Goal: Information Seeking & Learning: Understand process/instructions

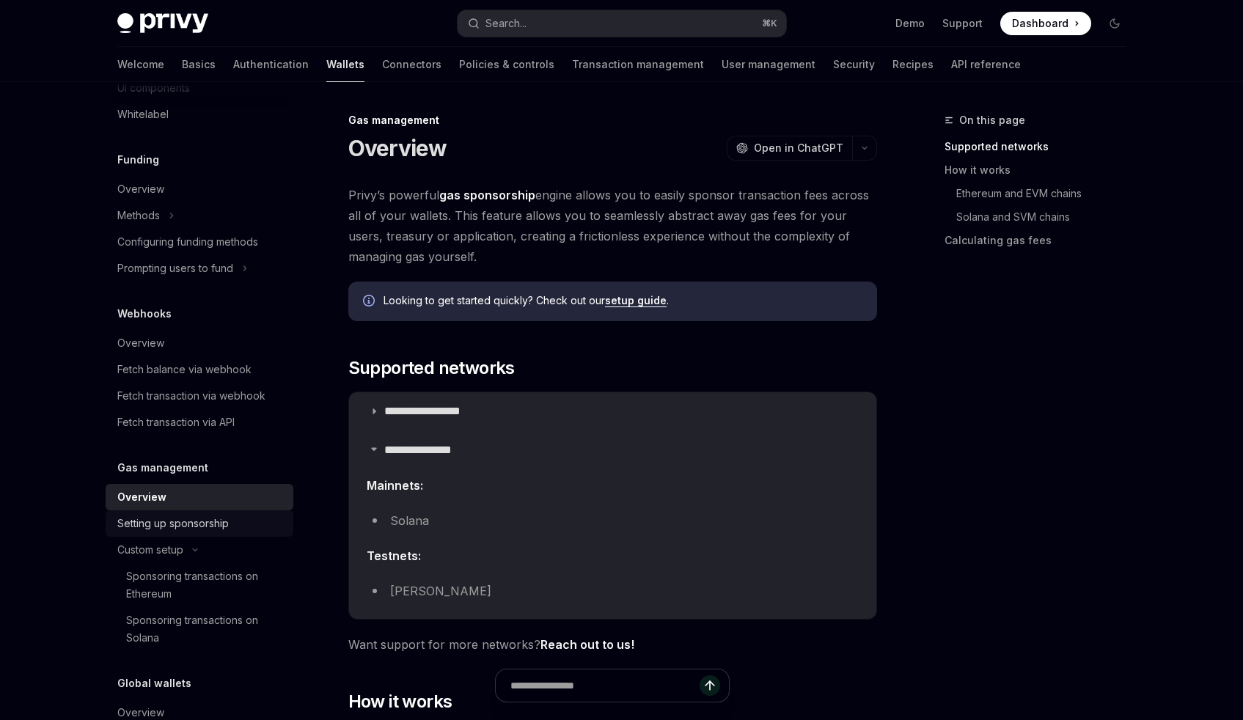
click at [210, 531] on div "Setting up sponsorship" at bounding box center [172, 524] width 111 height 18
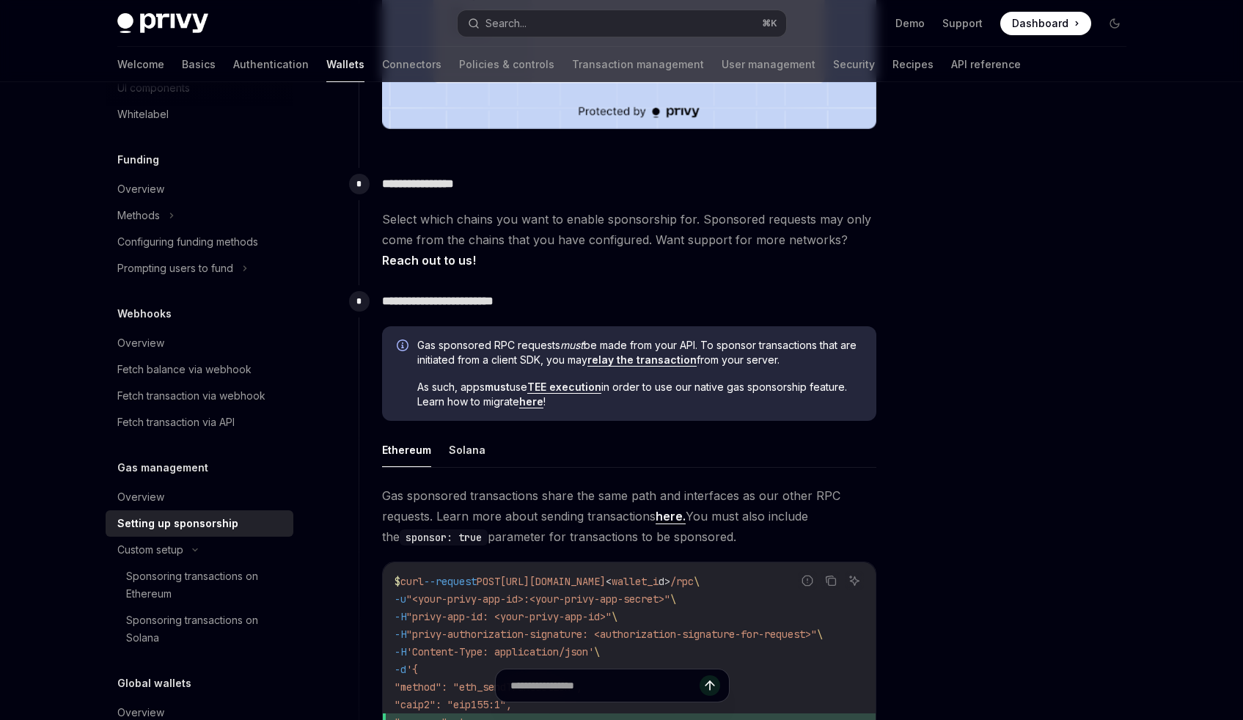
scroll to position [651, 0]
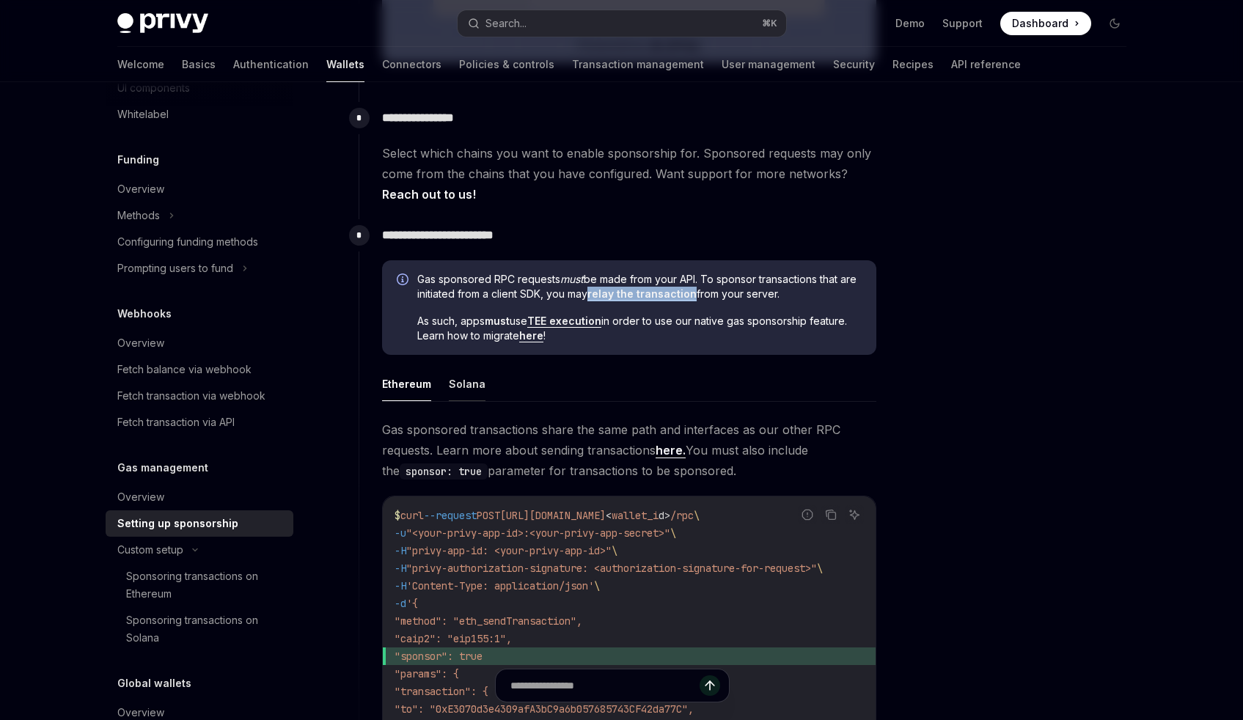
click at [480, 382] on button "Solana" at bounding box center [467, 384] width 37 height 34
type textarea "*"
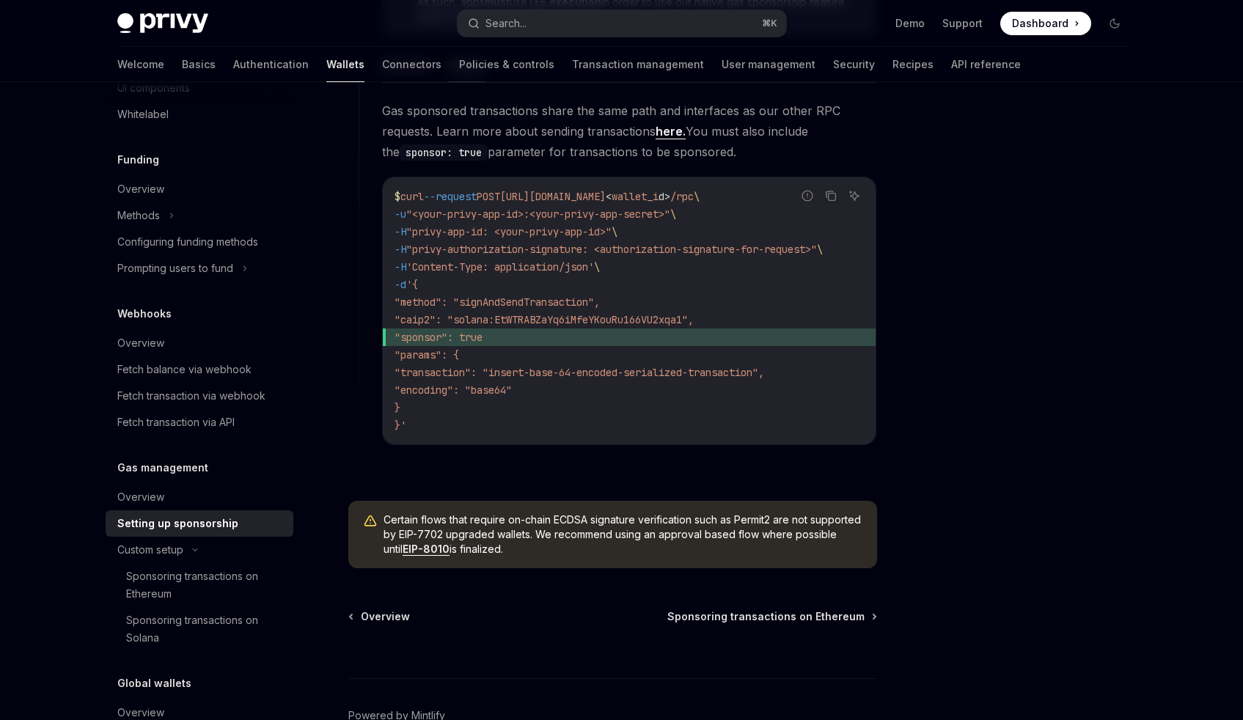
scroll to position [1061, 0]
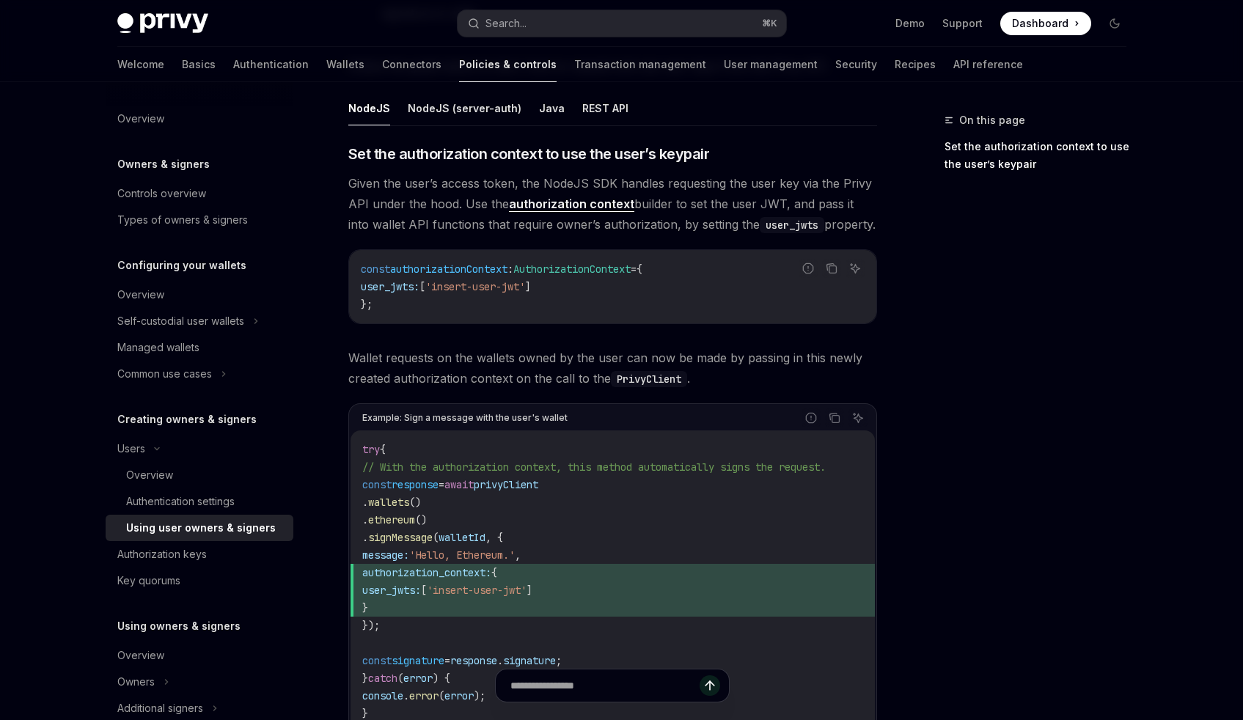
scroll to position [438, 0]
